Goal: Find specific page/section: Find specific page/section

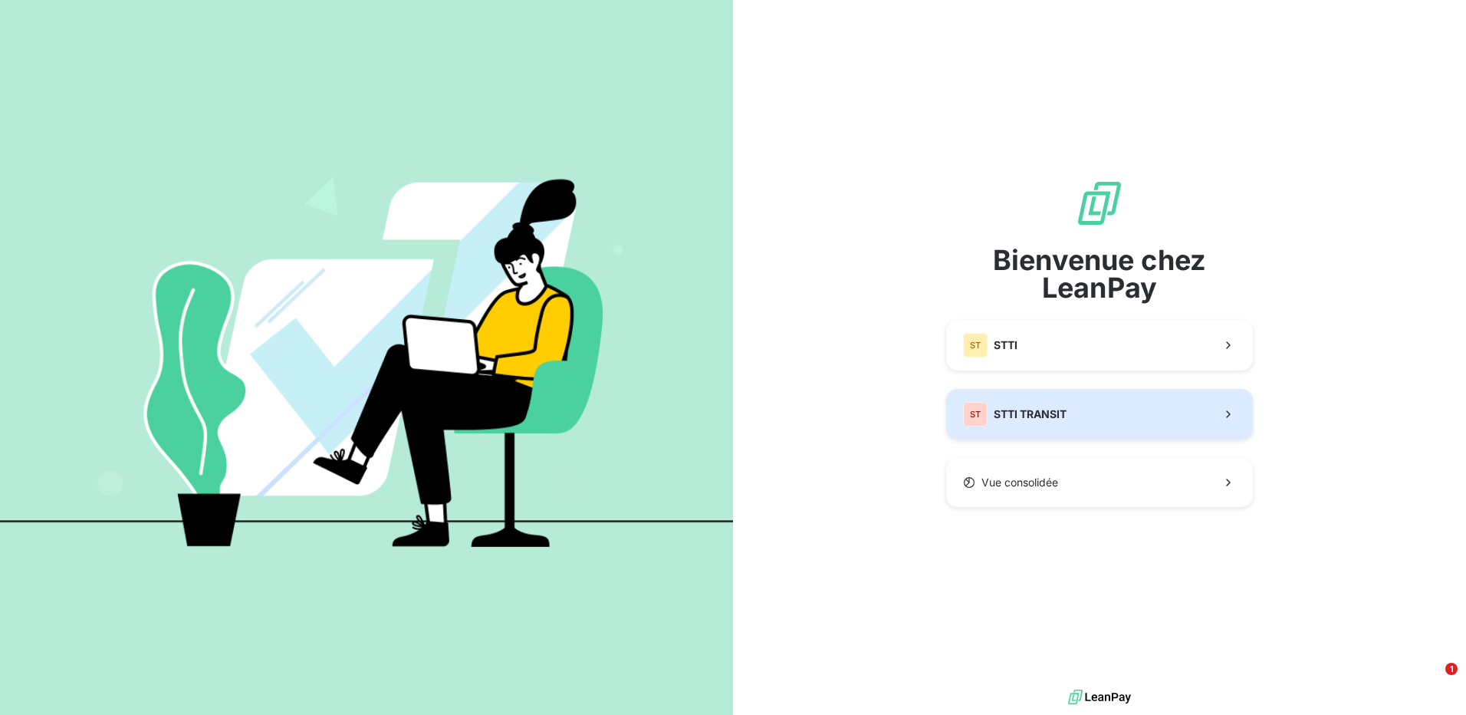
click at [1014, 412] on span "STTI TRANSIT" at bounding box center [1030, 413] width 73 height 15
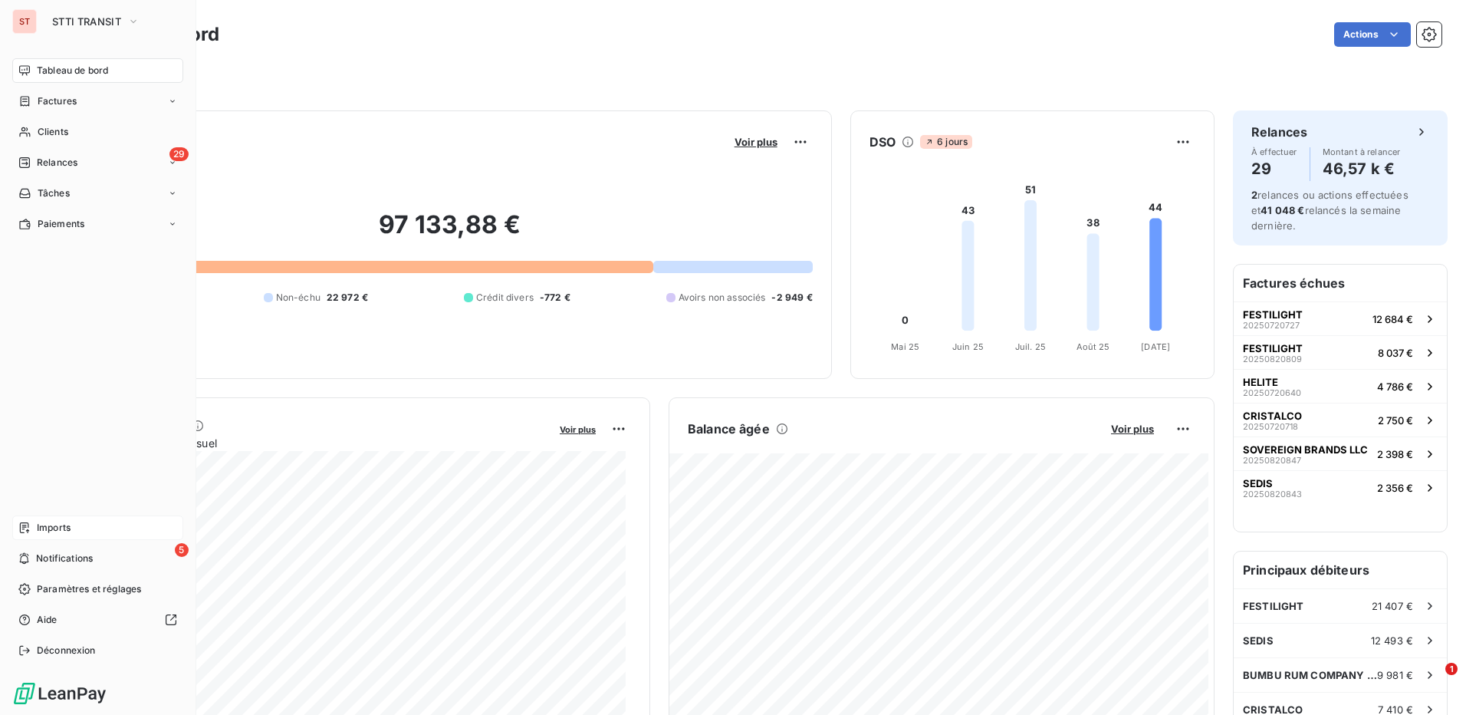
click at [32, 529] on div "Imports" at bounding box center [97, 527] width 171 height 25
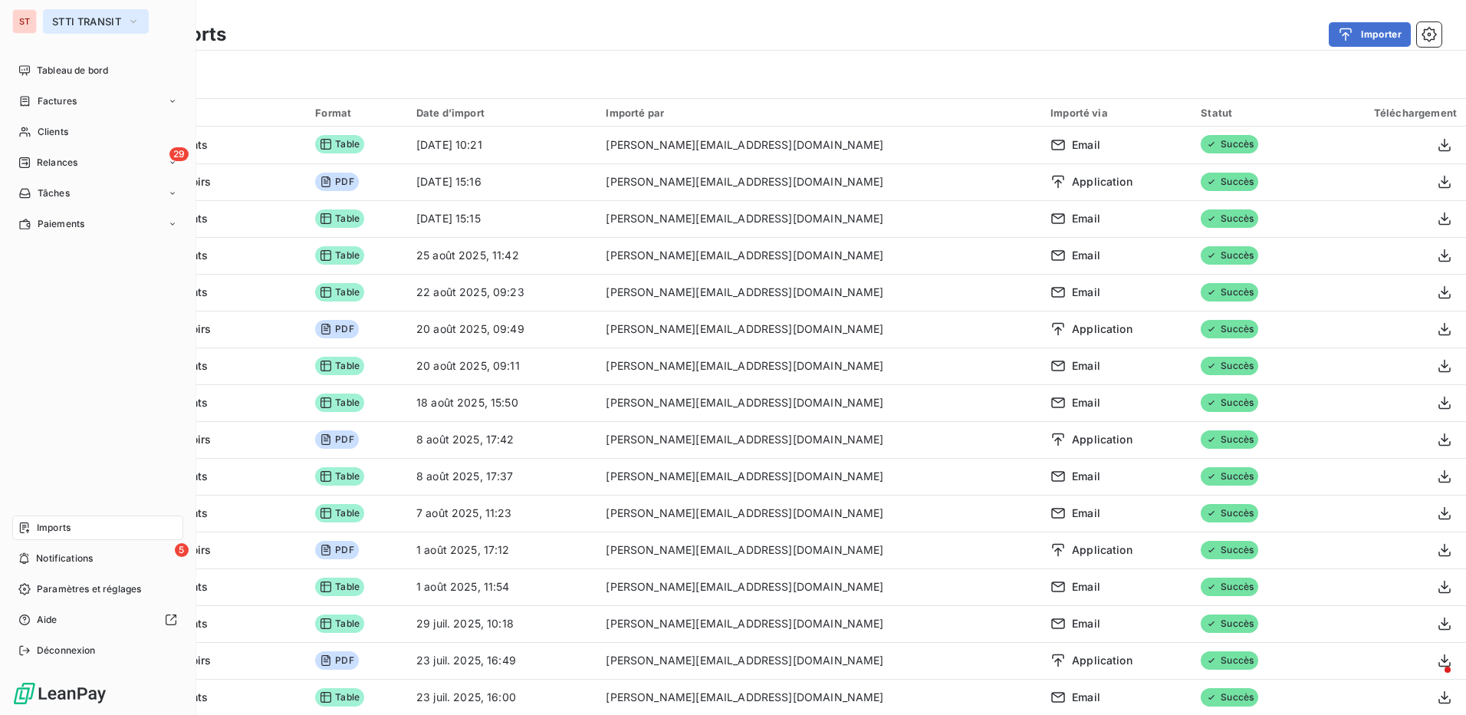
click at [93, 21] on span "STTI TRANSIT" at bounding box center [86, 21] width 69 height 12
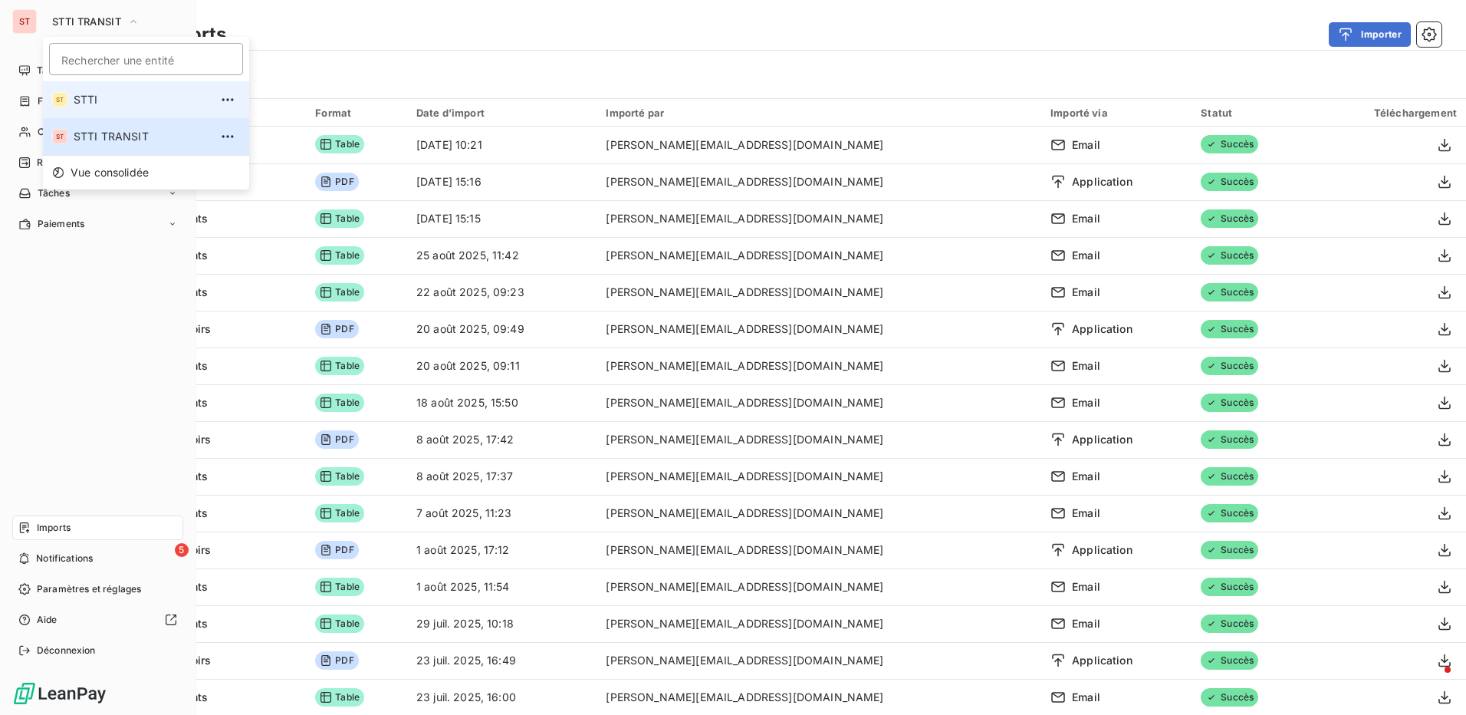
click at [101, 110] on li "ST STTI" at bounding box center [146, 99] width 206 height 37
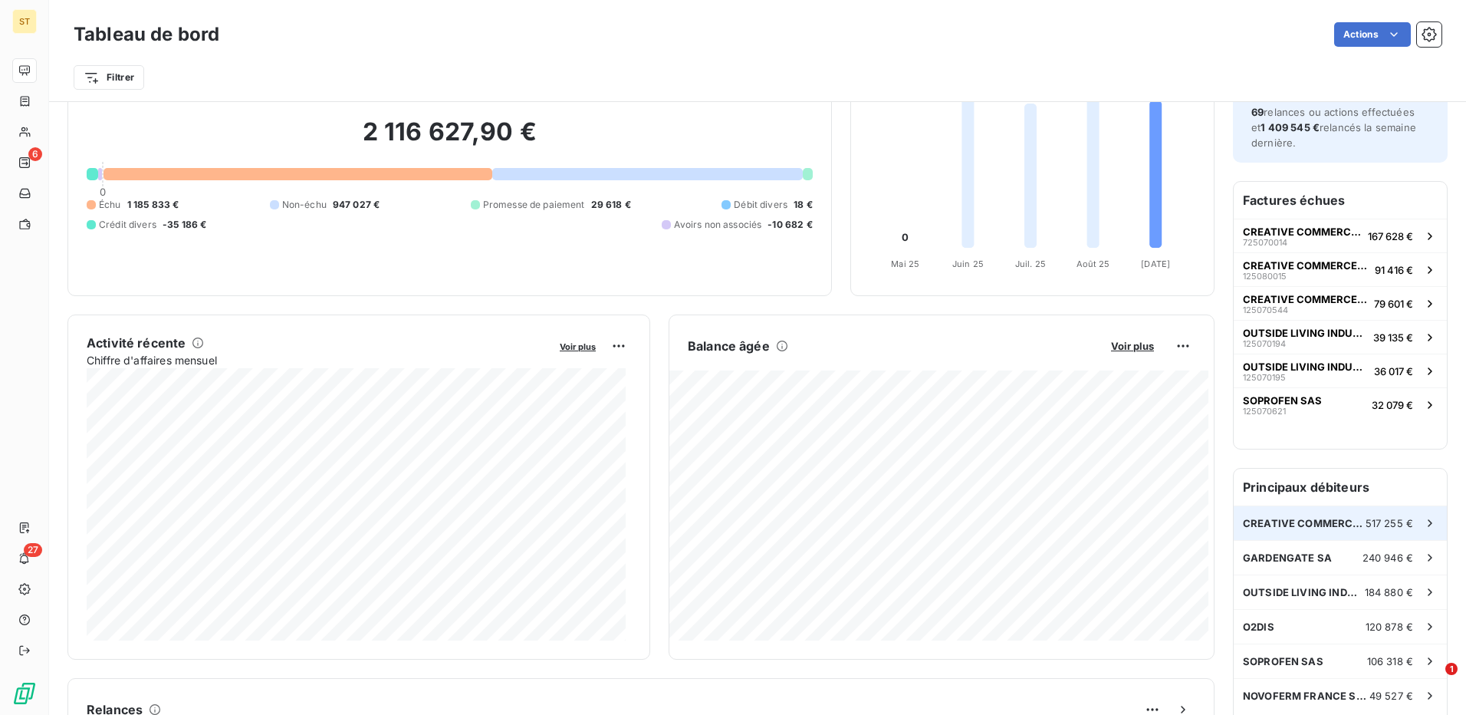
scroll to position [156, 0]
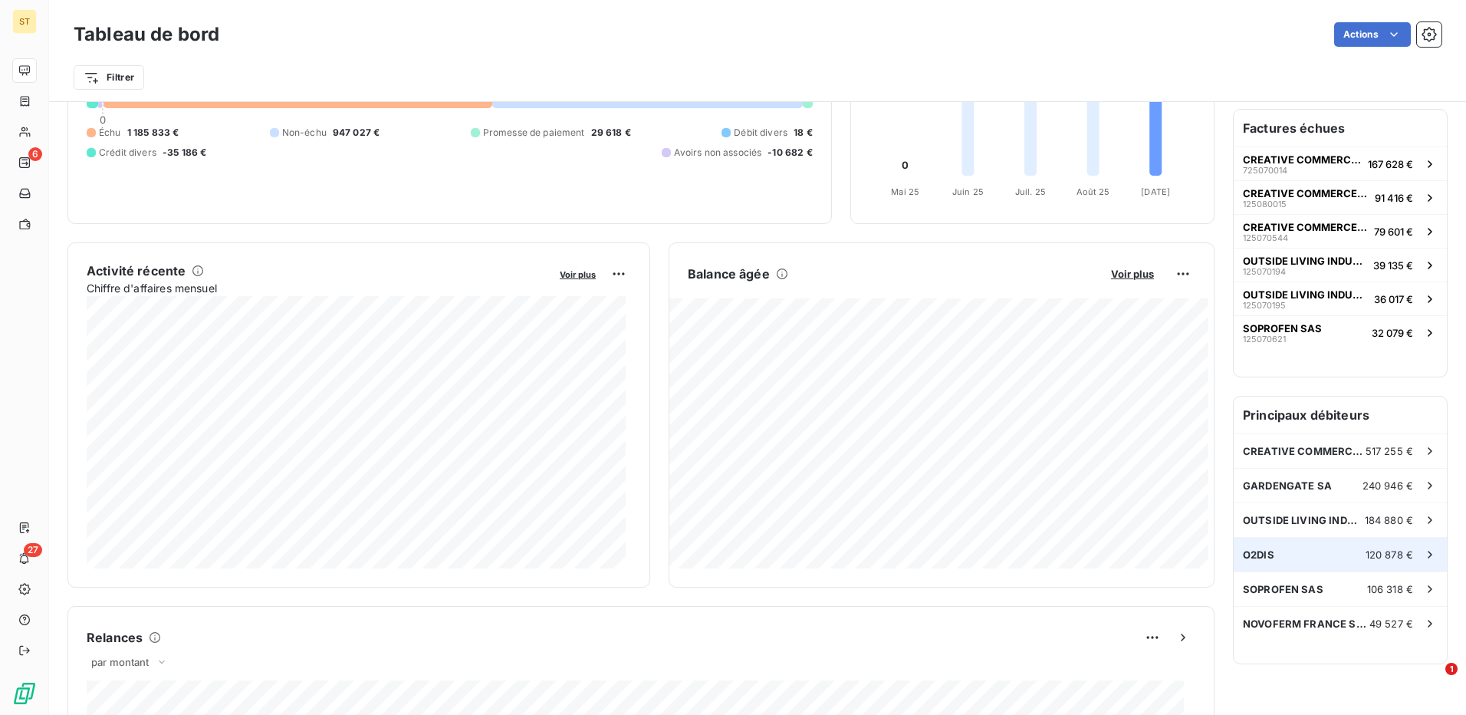
click at [1375, 556] on span "120 878 €" at bounding box center [1390, 554] width 48 height 12
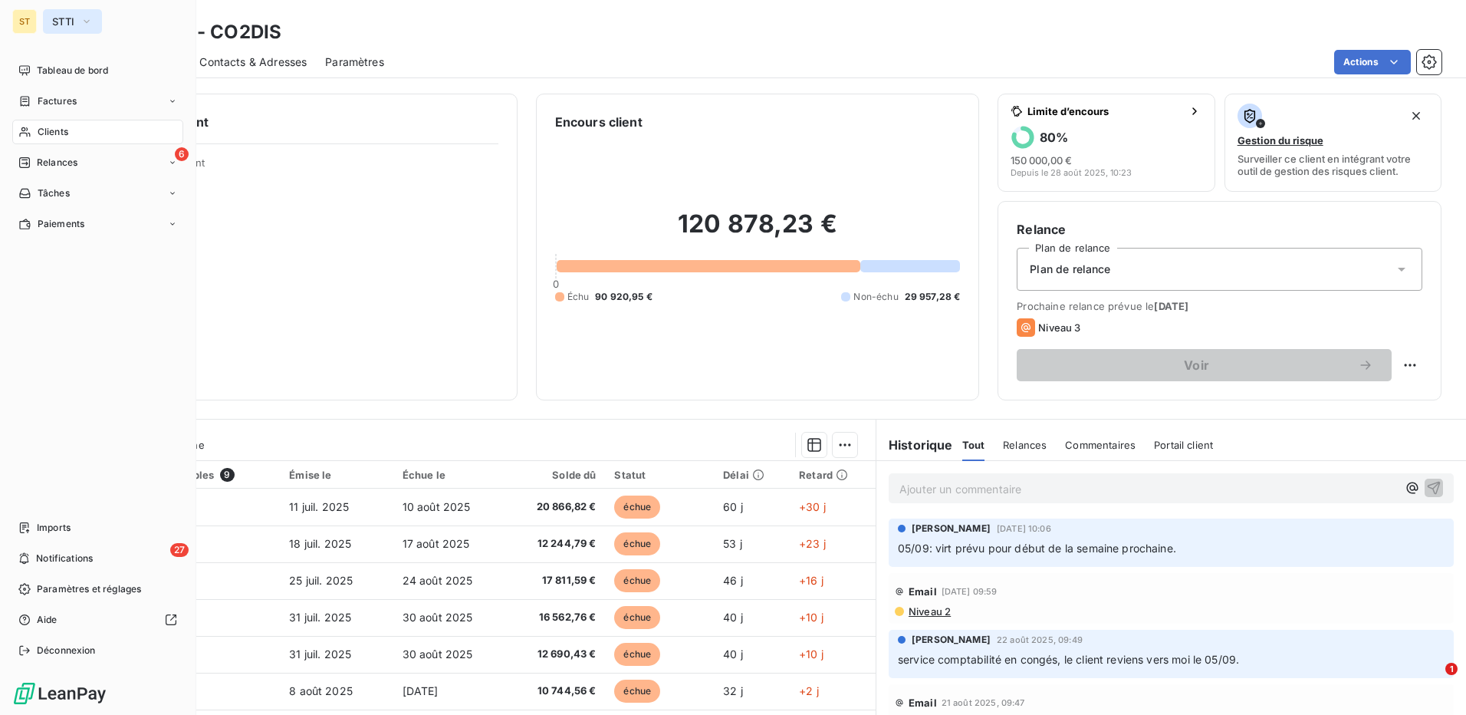
click at [68, 21] on span "STTI" at bounding box center [63, 21] width 22 height 12
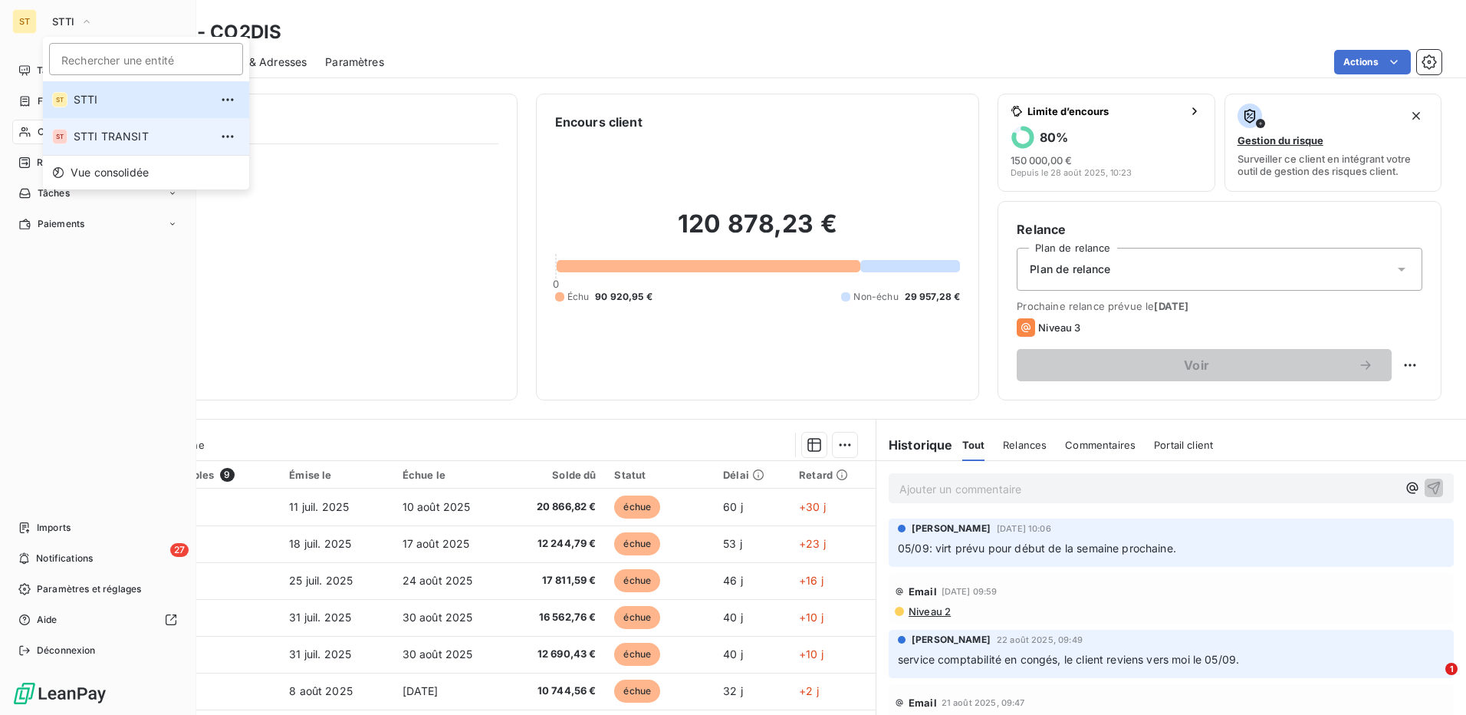
click at [95, 132] on span "STTI TRANSIT" at bounding box center [142, 136] width 136 height 15
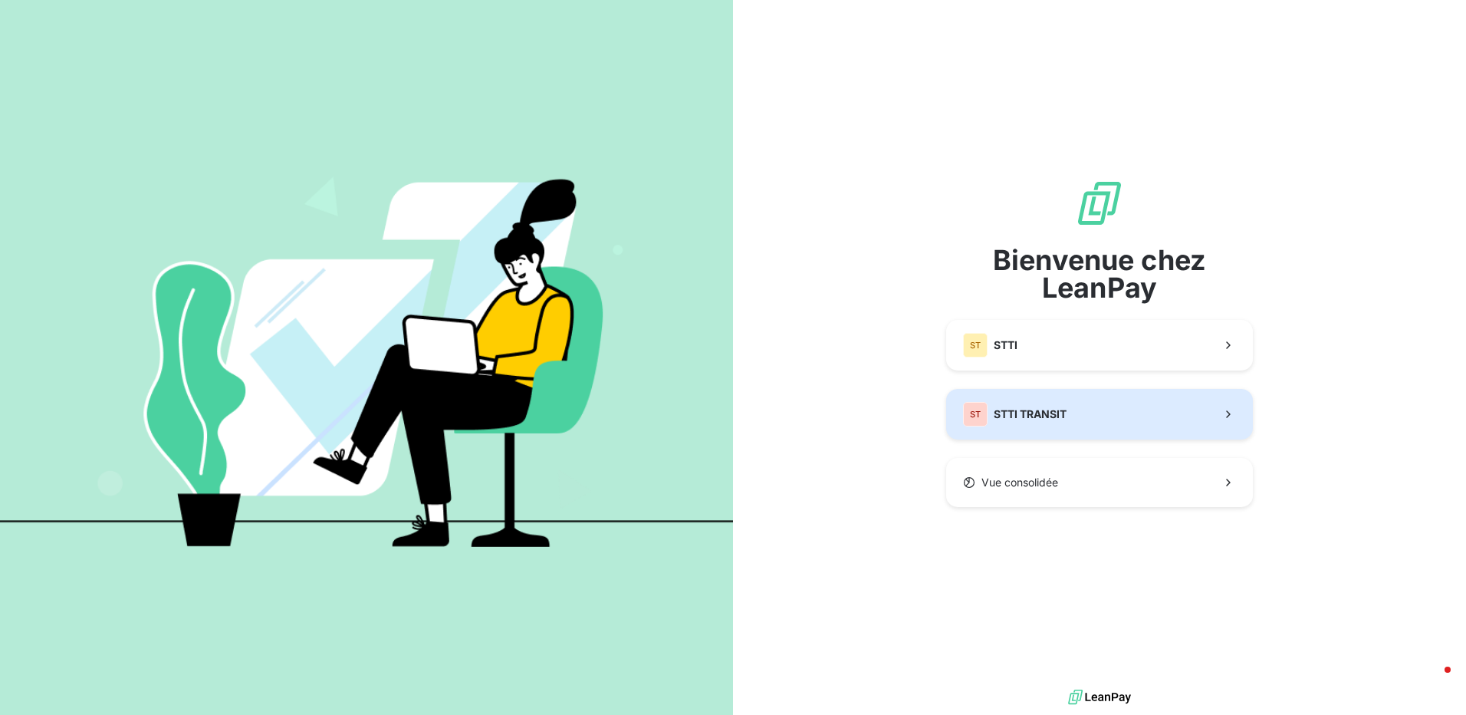
click at [972, 396] on button "ST STTI TRANSIT" at bounding box center [1099, 414] width 307 height 51
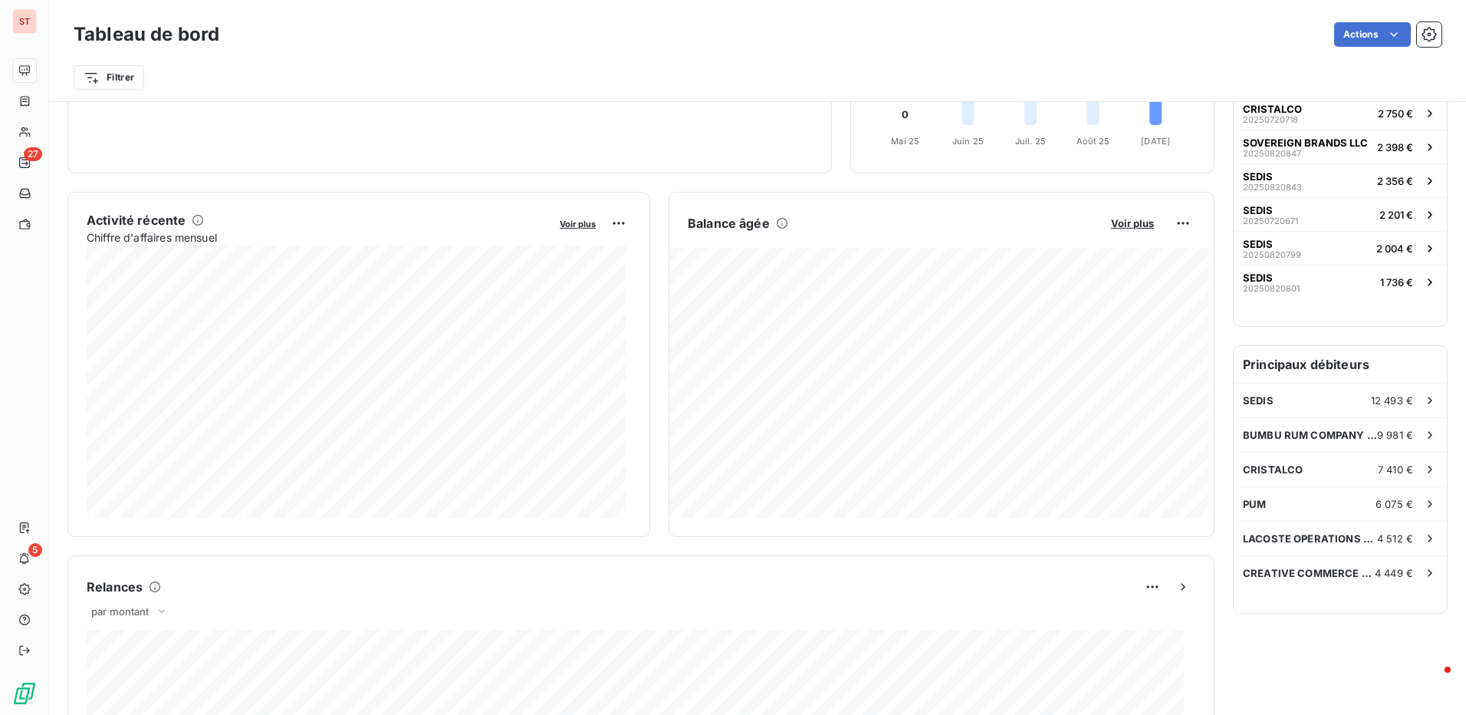
scroll to position [308, 0]
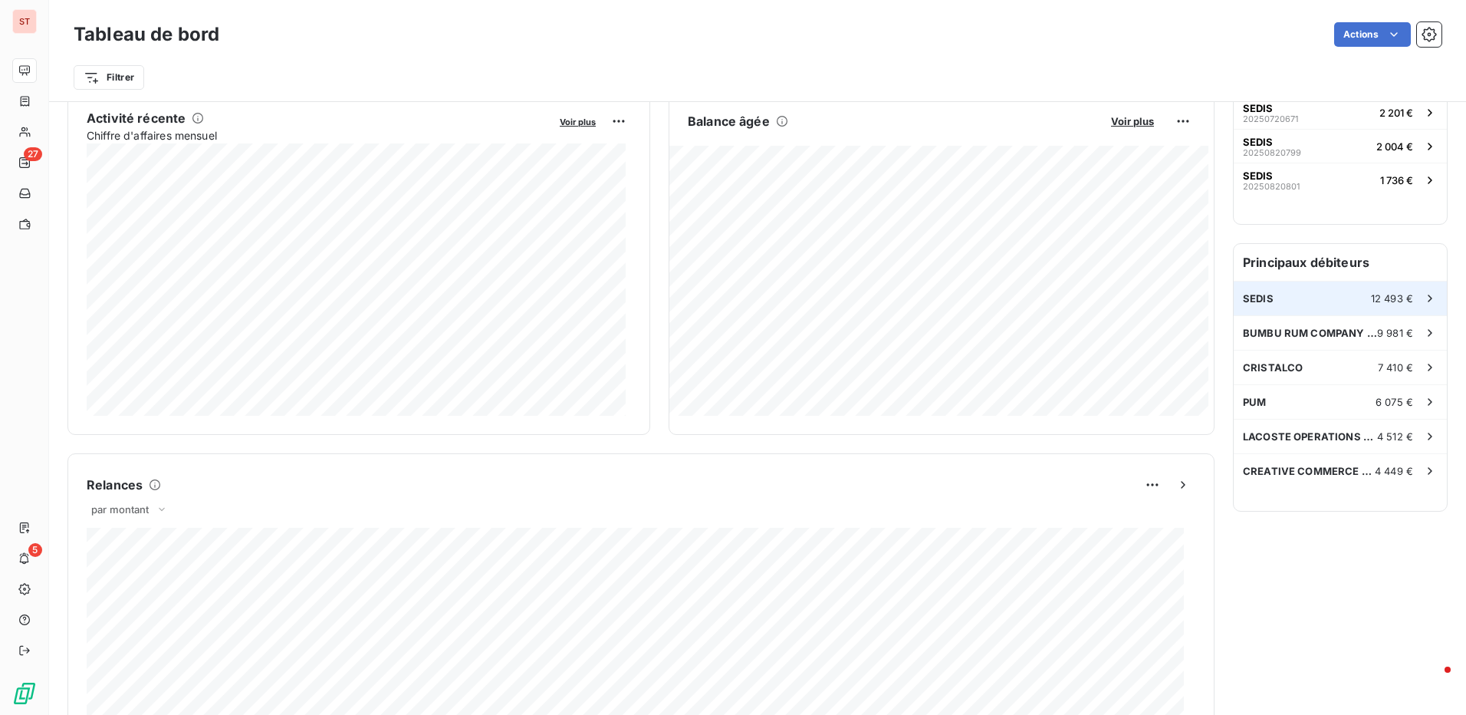
click at [1288, 302] on div "SEDIS 12 493 €" at bounding box center [1340, 298] width 213 height 34
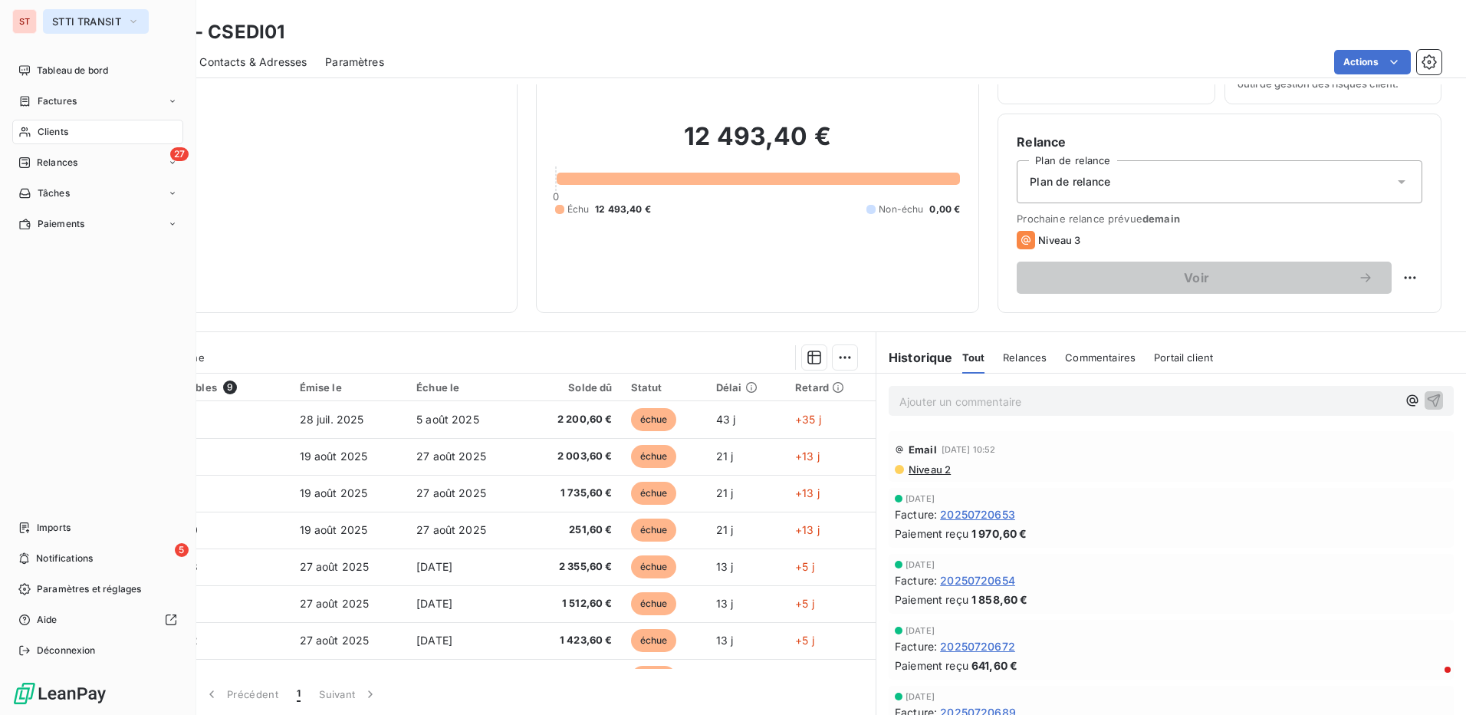
click at [108, 17] on span "STTI TRANSIT" at bounding box center [86, 21] width 69 height 12
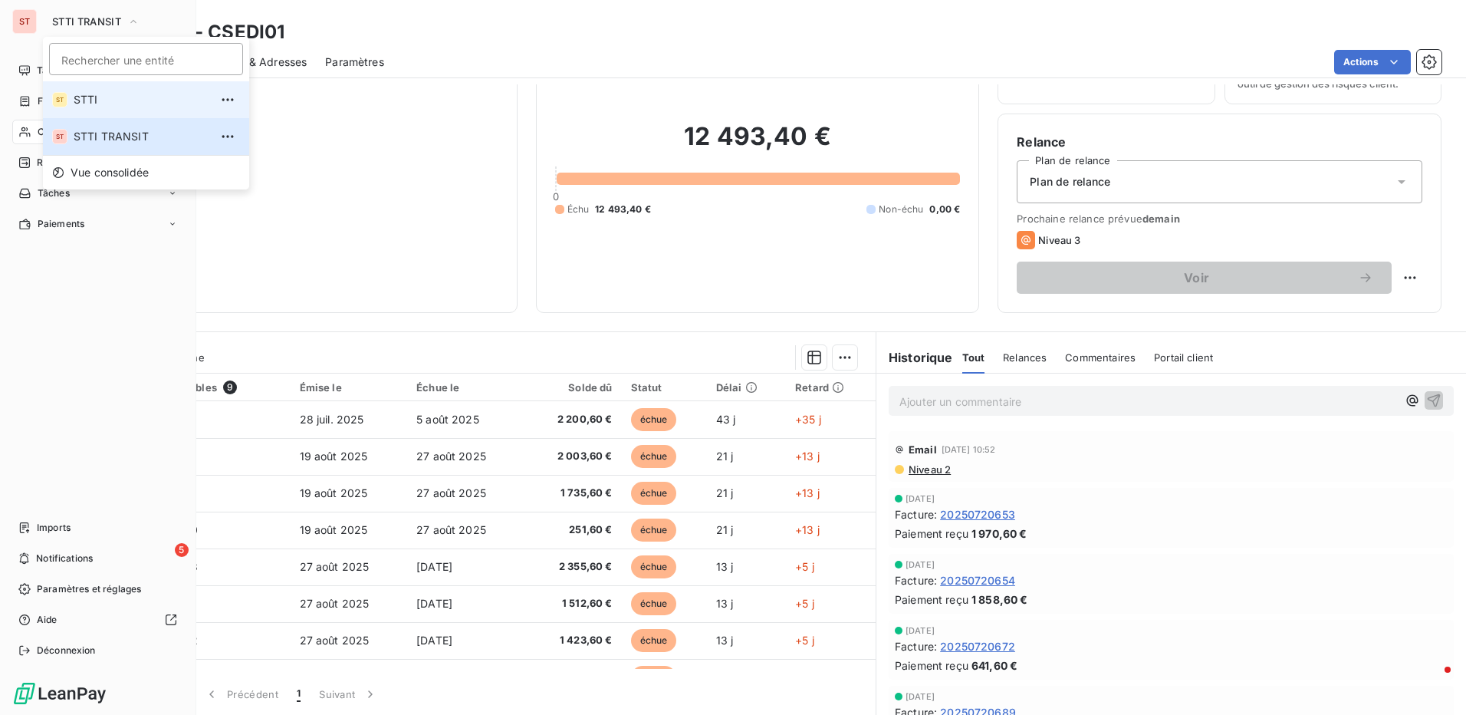
click at [99, 107] on span "STTI" at bounding box center [142, 99] width 136 height 15
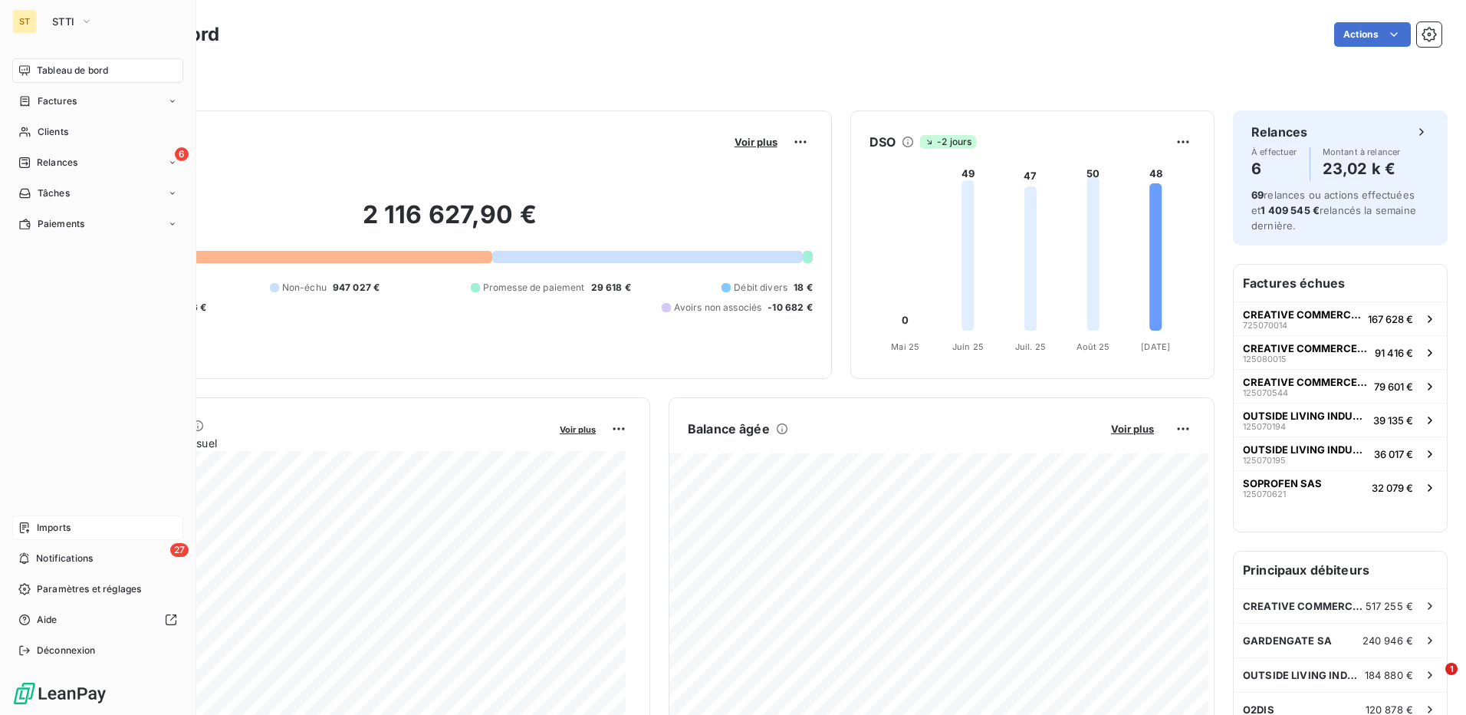
click at [35, 524] on div "Imports" at bounding box center [97, 527] width 171 height 25
